Goal: Use online tool/utility: Utilize a website feature to perform a specific function

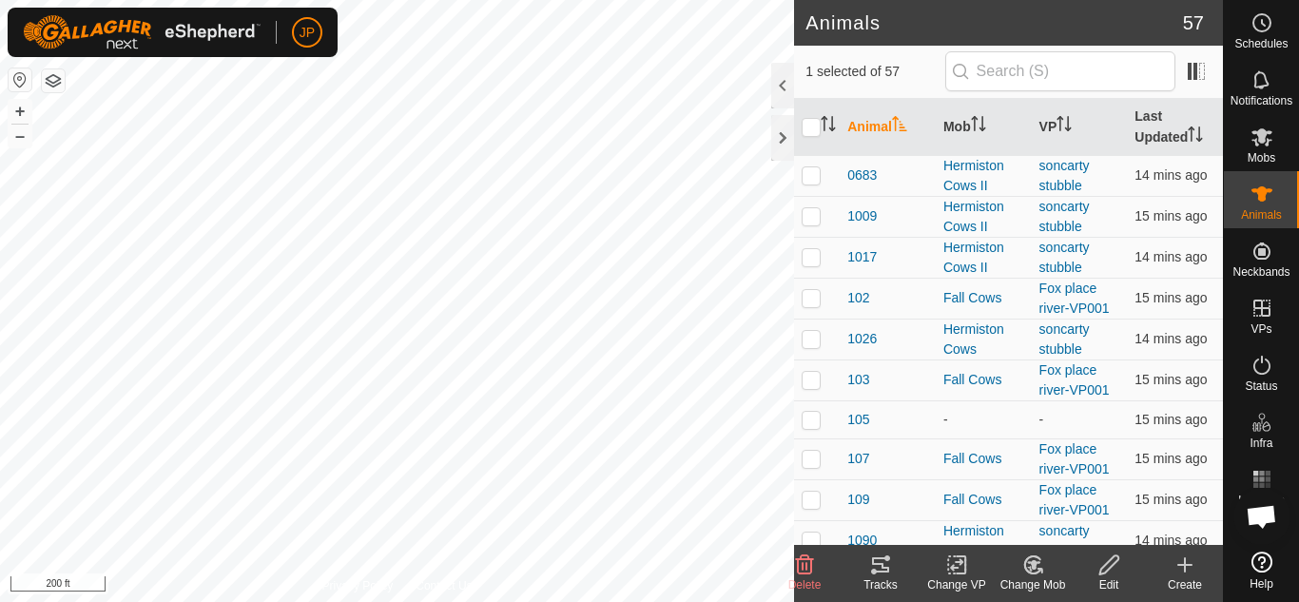
click at [886, 562] on icon at bounding box center [880, 564] width 23 height 23
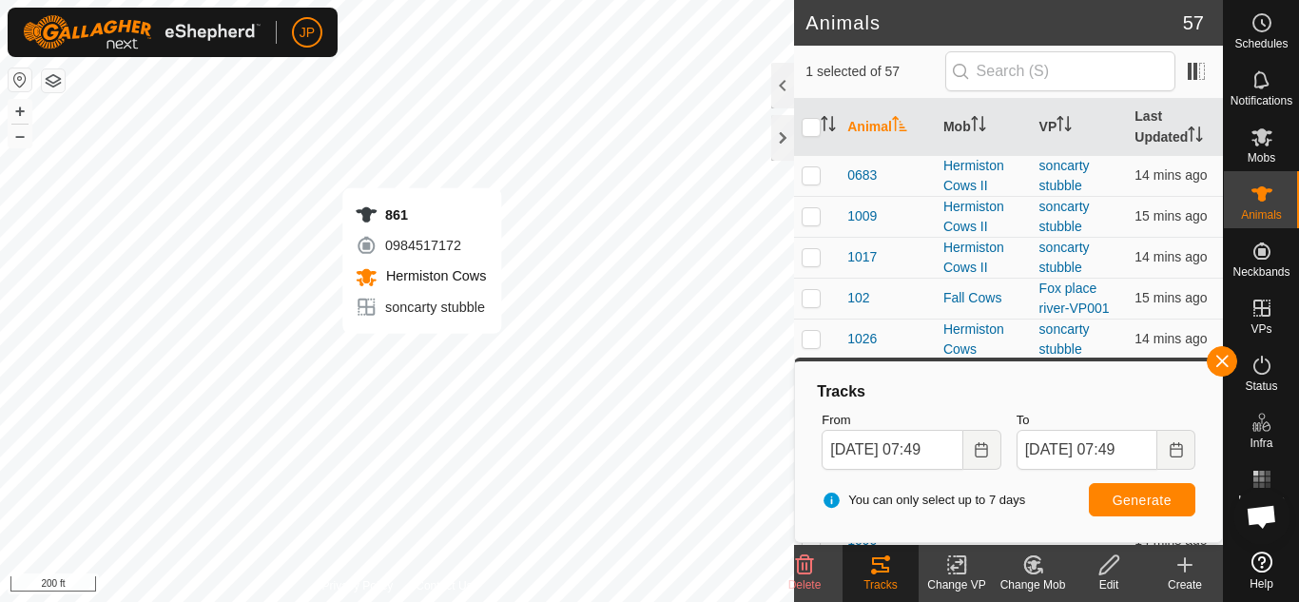
checkbox input "false"
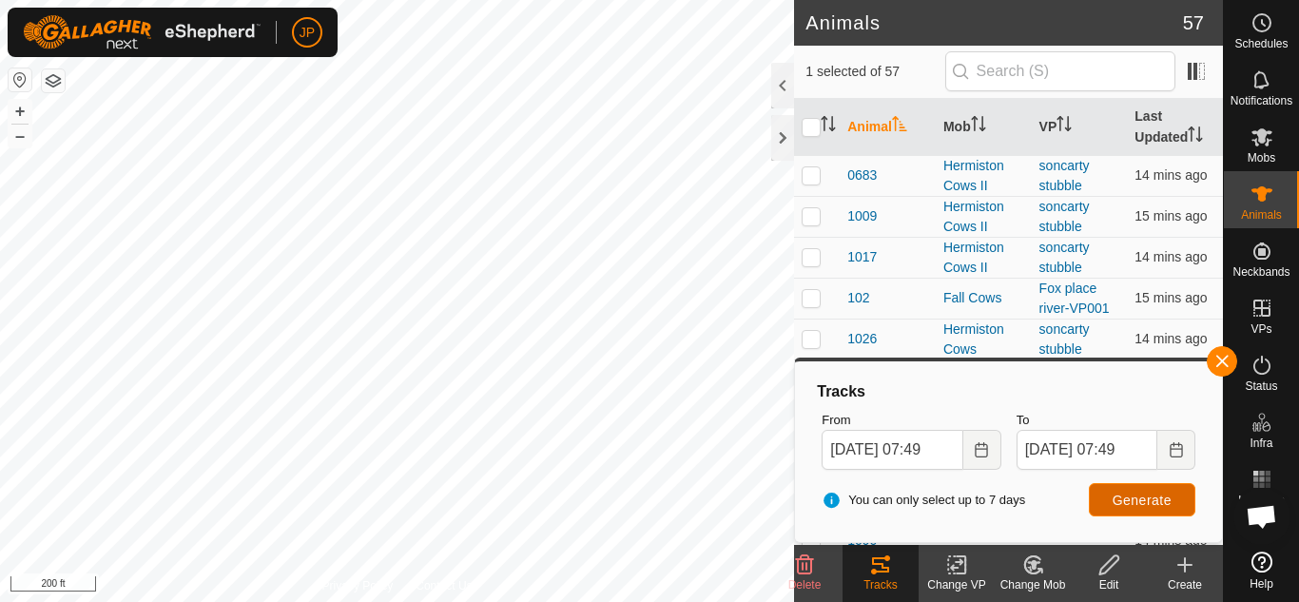
click at [1139, 492] on span "Generate" at bounding box center [1141, 499] width 59 height 15
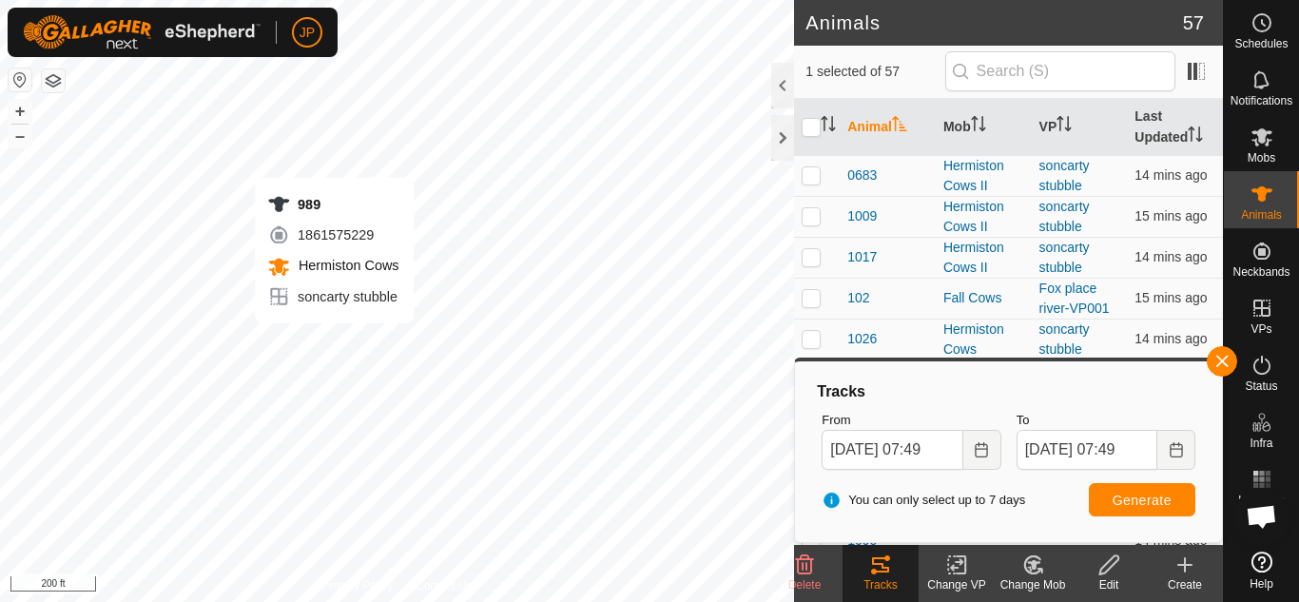
checkbox input "false"
checkbox input "true"
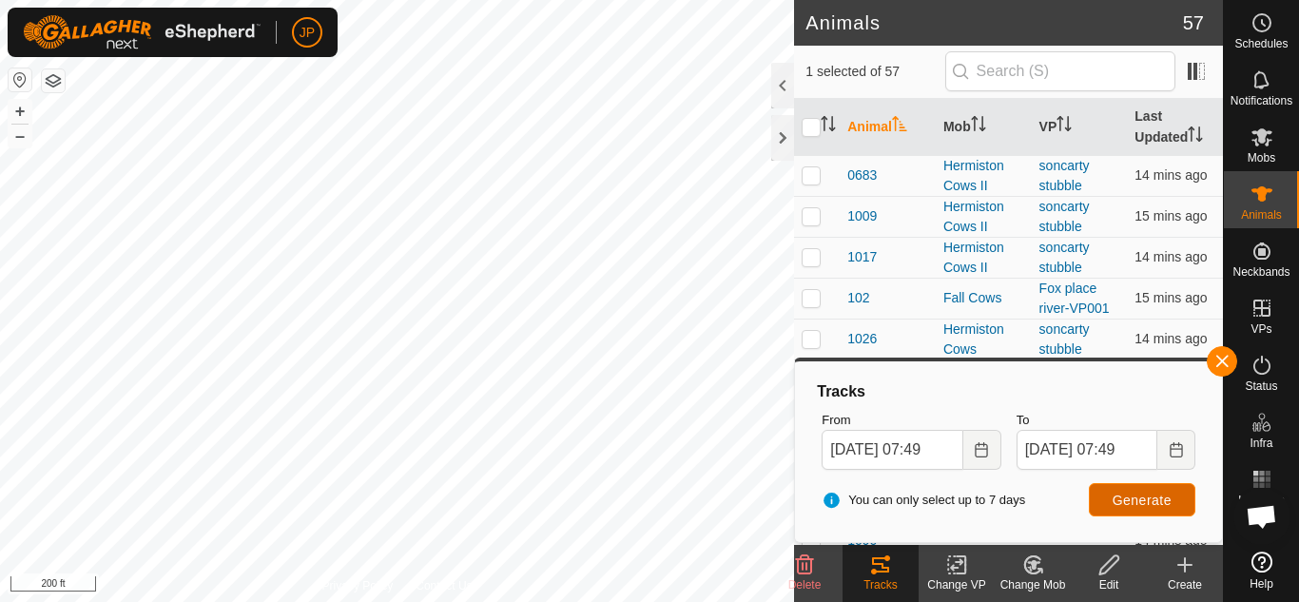
click at [1137, 499] on span "Generate" at bounding box center [1141, 499] width 59 height 15
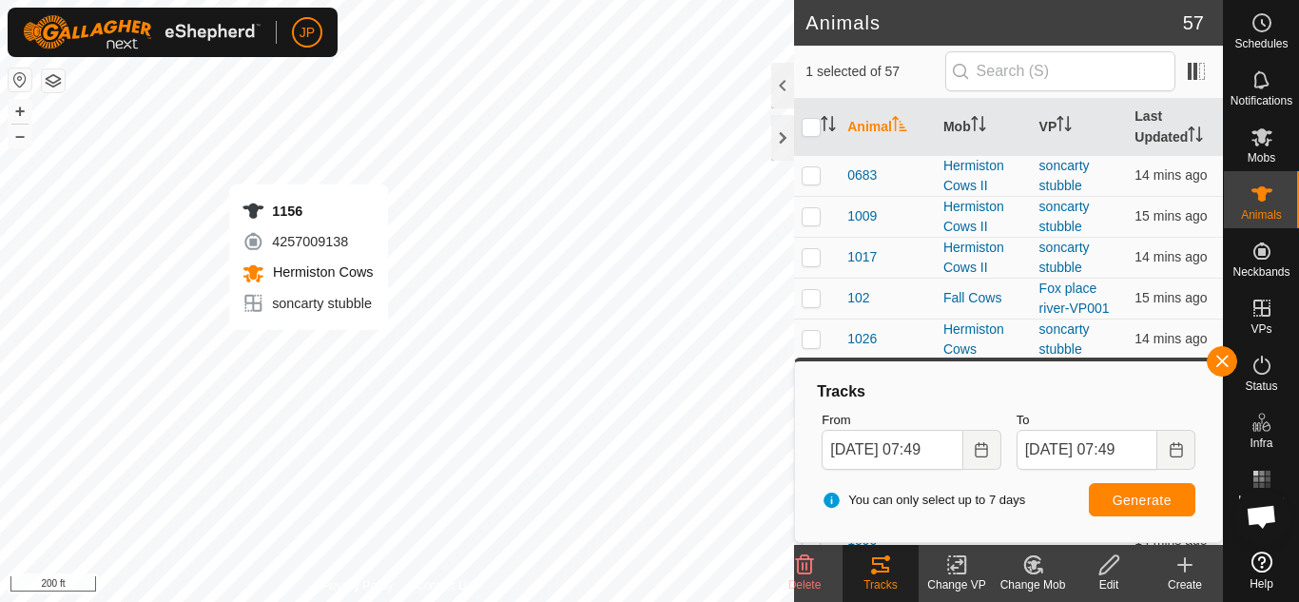
checkbox input "true"
checkbox input "false"
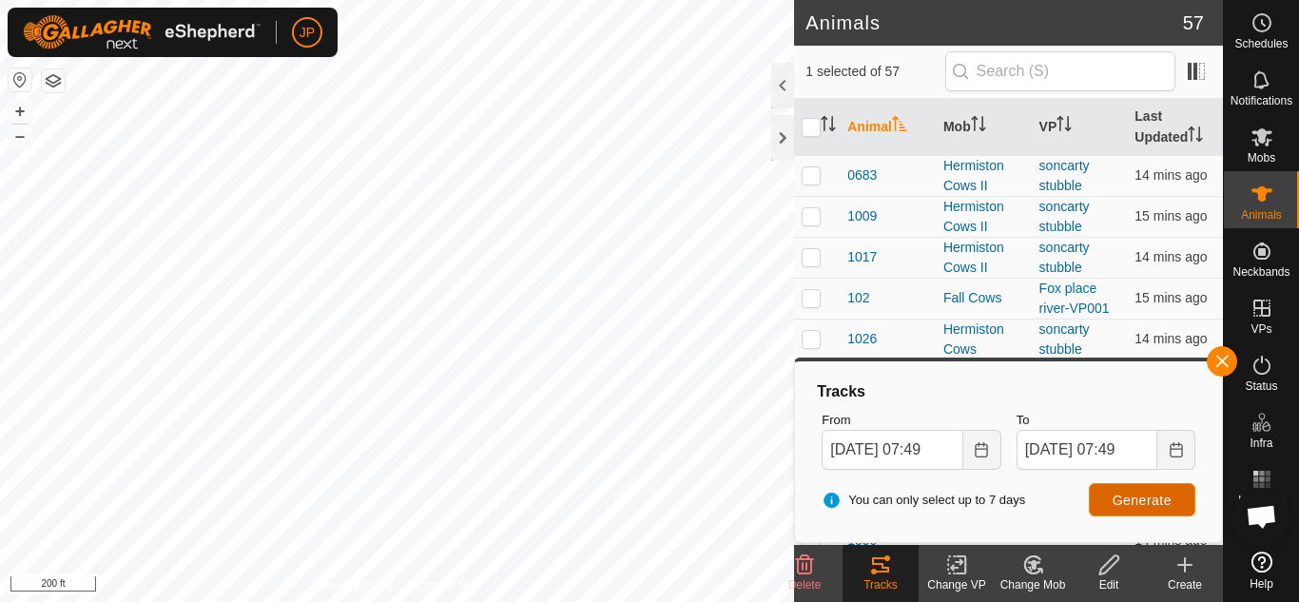
click at [1154, 498] on span "Generate" at bounding box center [1141, 499] width 59 height 15
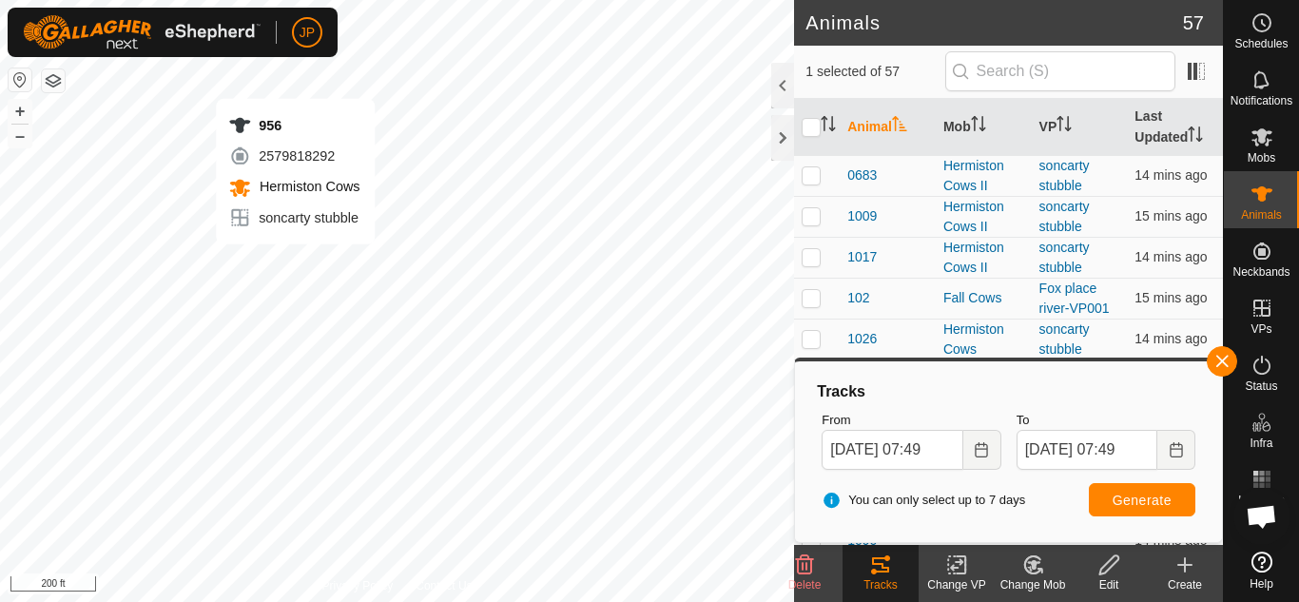
checkbox input "false"
checkbox input "true"
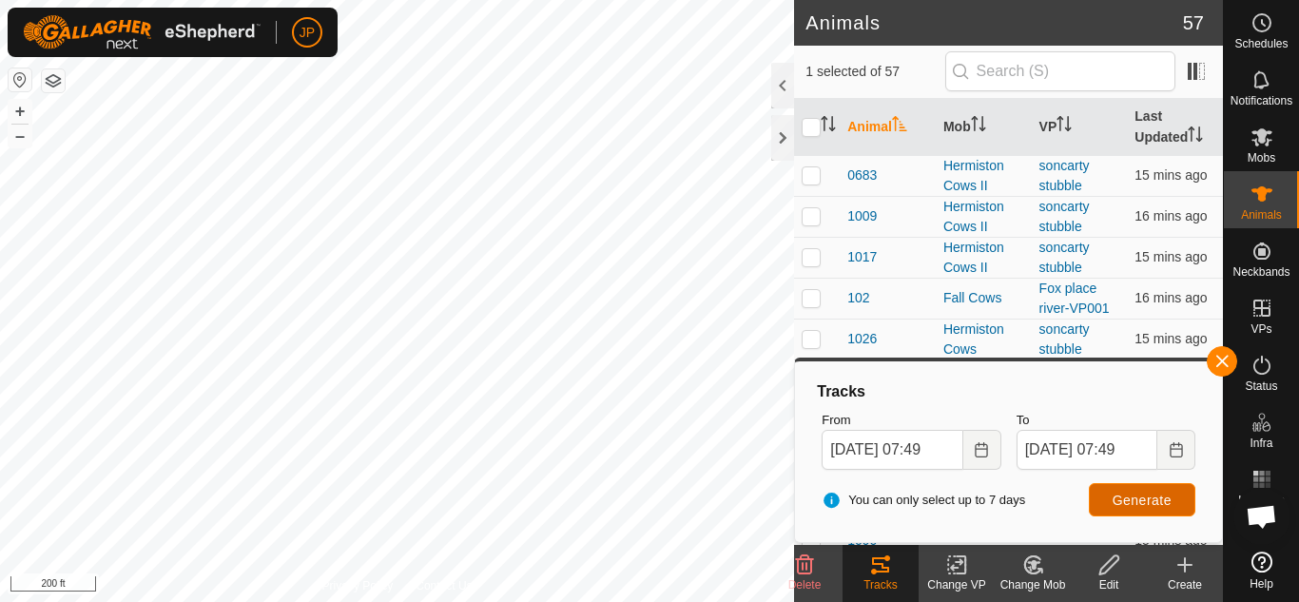
click at [1115, 495] on span "Generate" at bounding box center [1141, 499] width 59 height 15
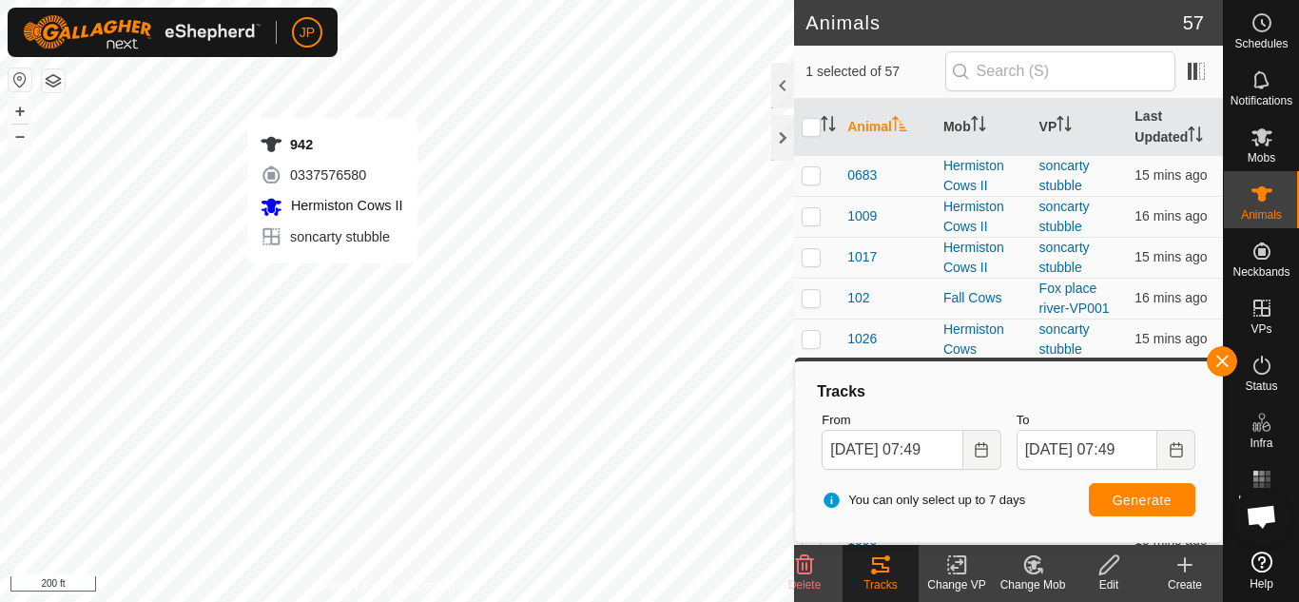
checkbox input "true"
checkbox input "false"
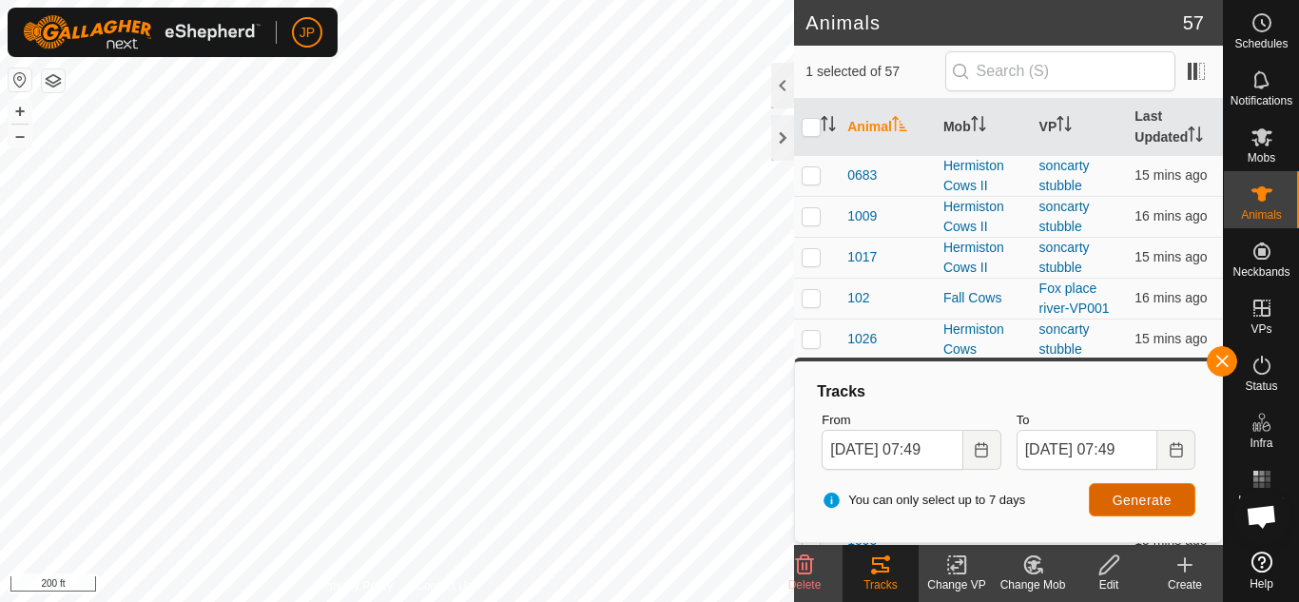
click at [1109, 497] on button "Generate" at bounding box center [1141, 499] width 106 height 33
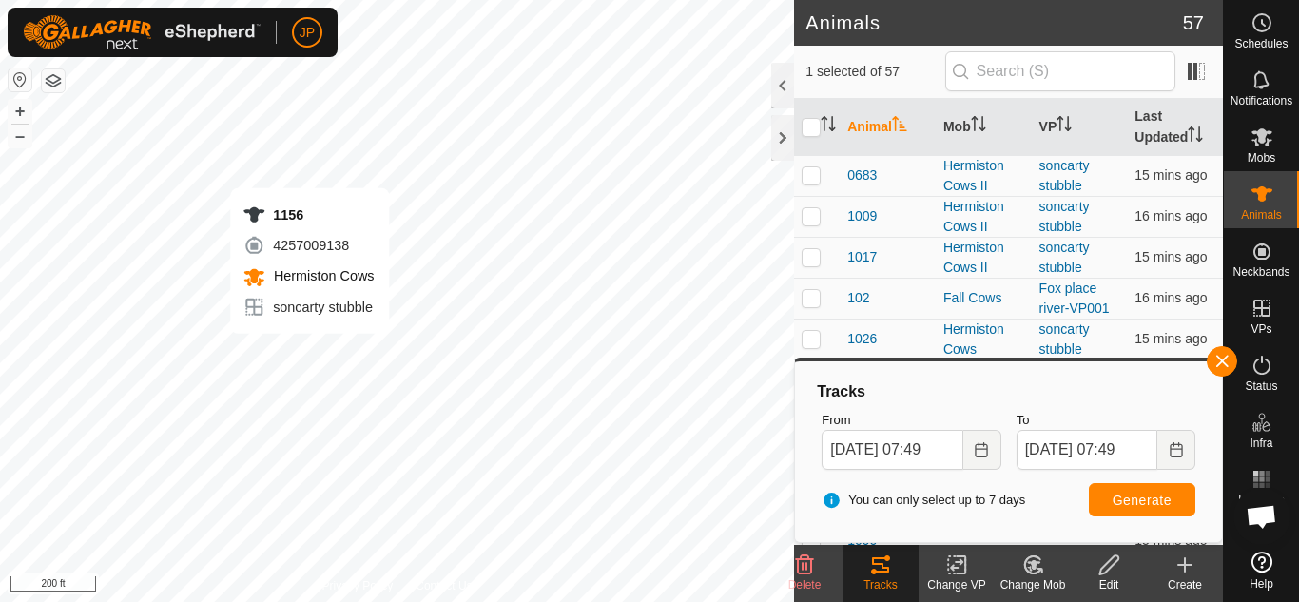
checkbox input "true"
checkbox input "false"
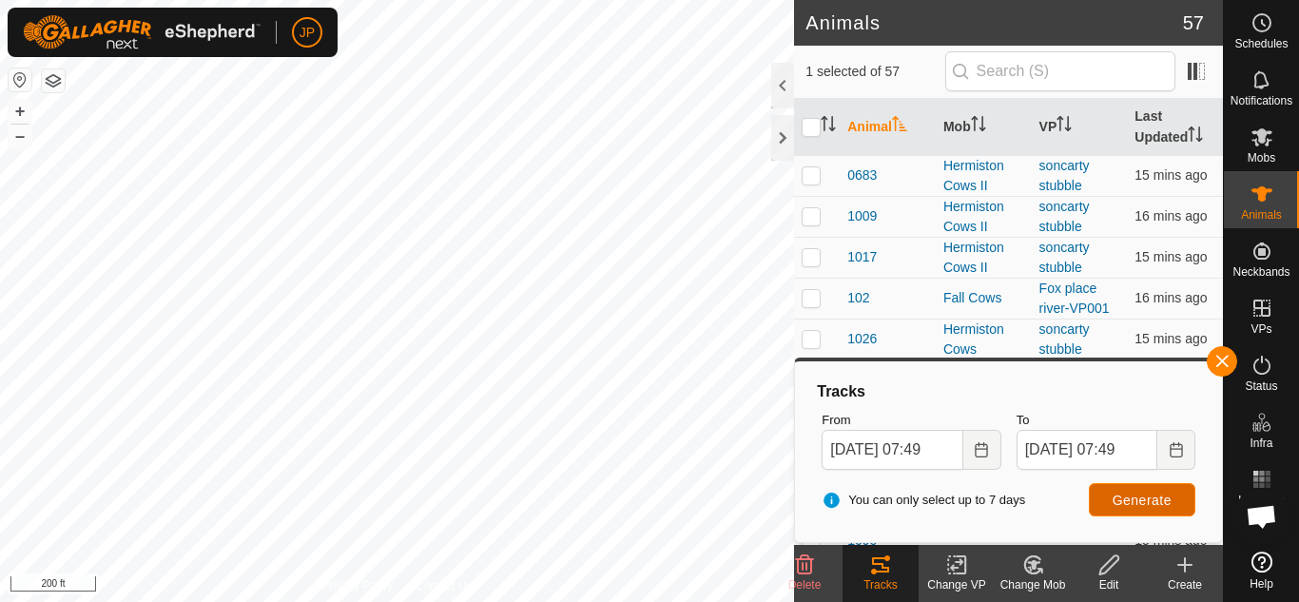
click at [1141, 496] on span "Generate" at bounding box center [1141, 499] width 59 height 15
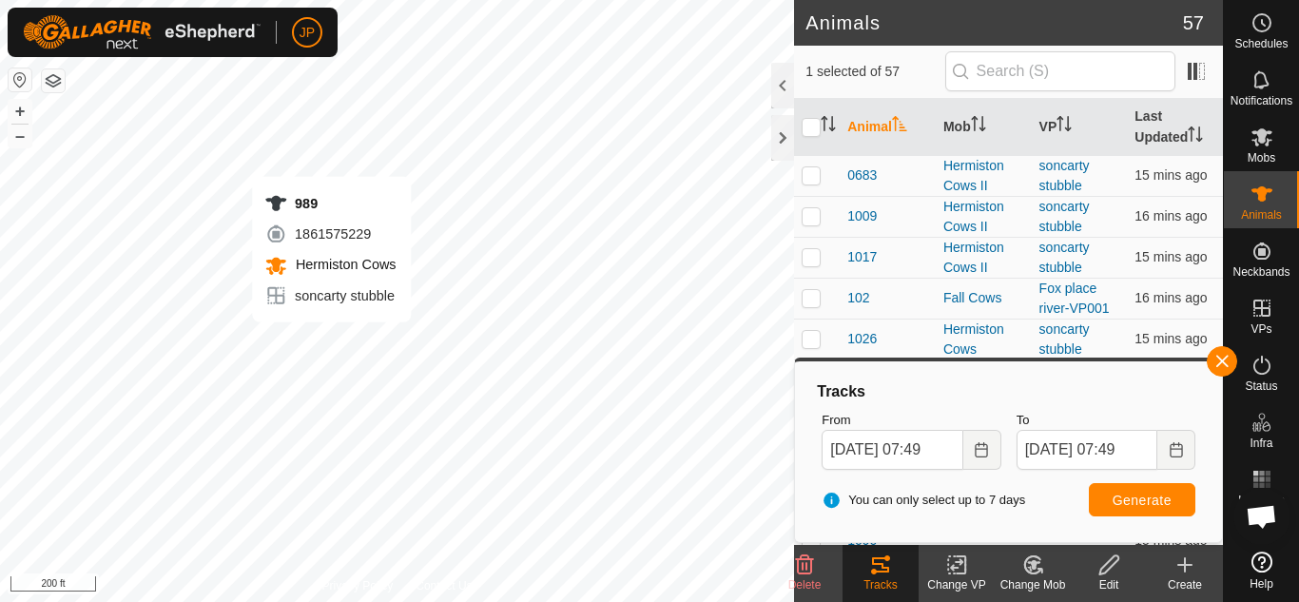
checkbox input "false"
checkbox input "true"
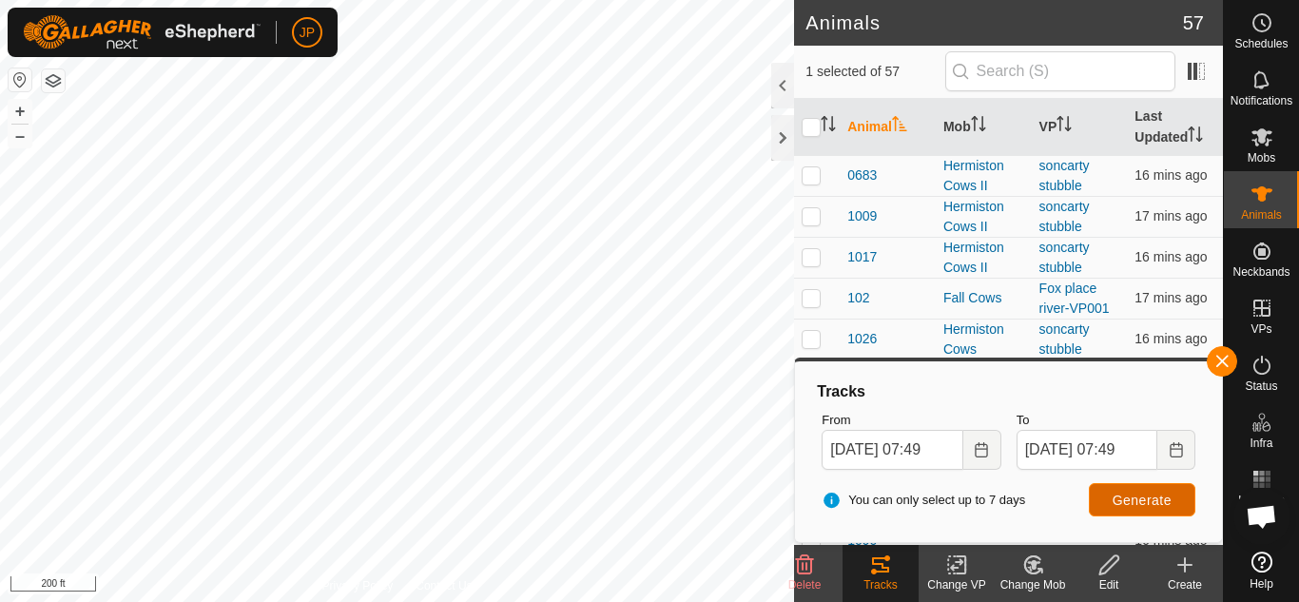
click at [1131, 497] on span "Generate" at bounding box center [1141, 499] width 59 height 15
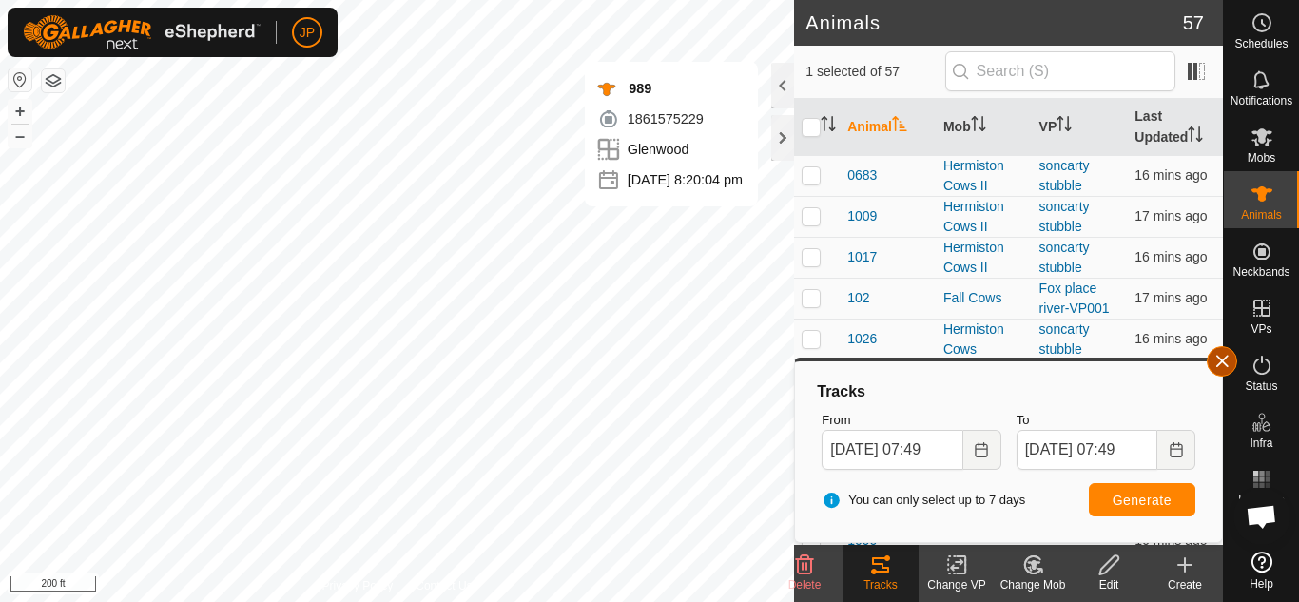
click at [1223, 358] on button "button" at bounding box center [1221, 361] width 30 height 30
